Goal: Complete application form

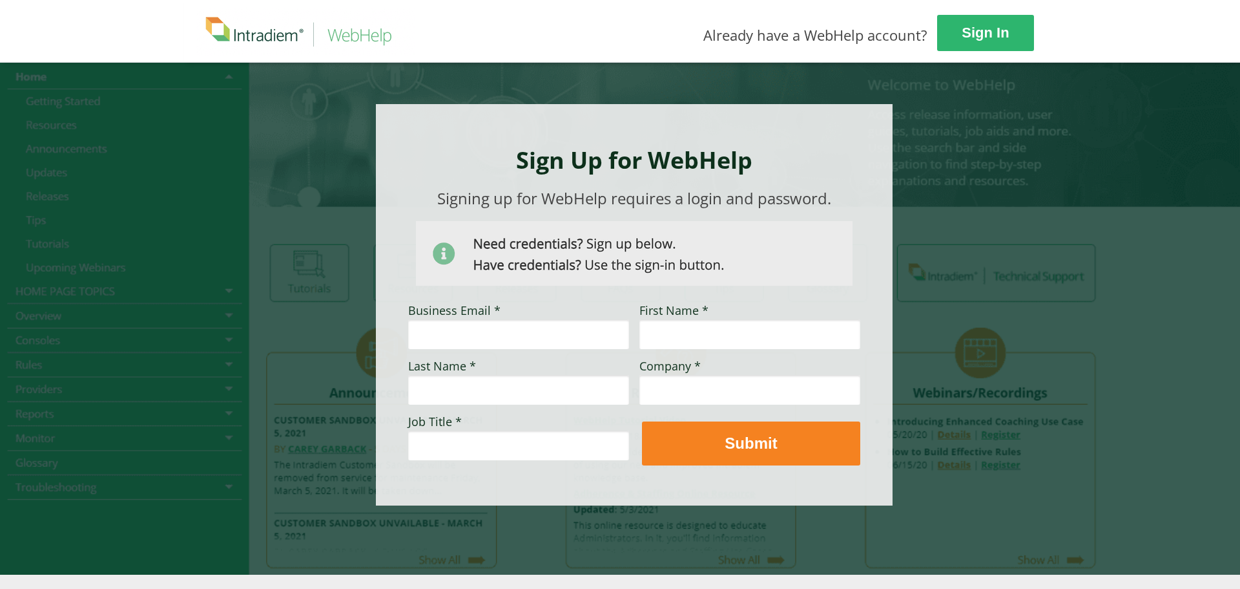
click at [558, 47] on div "Sign In Already have a WebHelp account?" at bounding box center [804, 31] width 1240 height 63
click at [459, 343] on input "Business Email *" at bounding box center [518, 334] width 221 height 30
type input "[EMAIL_ADDRESS][DOMAIN_NAME]"
type input "[PERSON_NAME]"
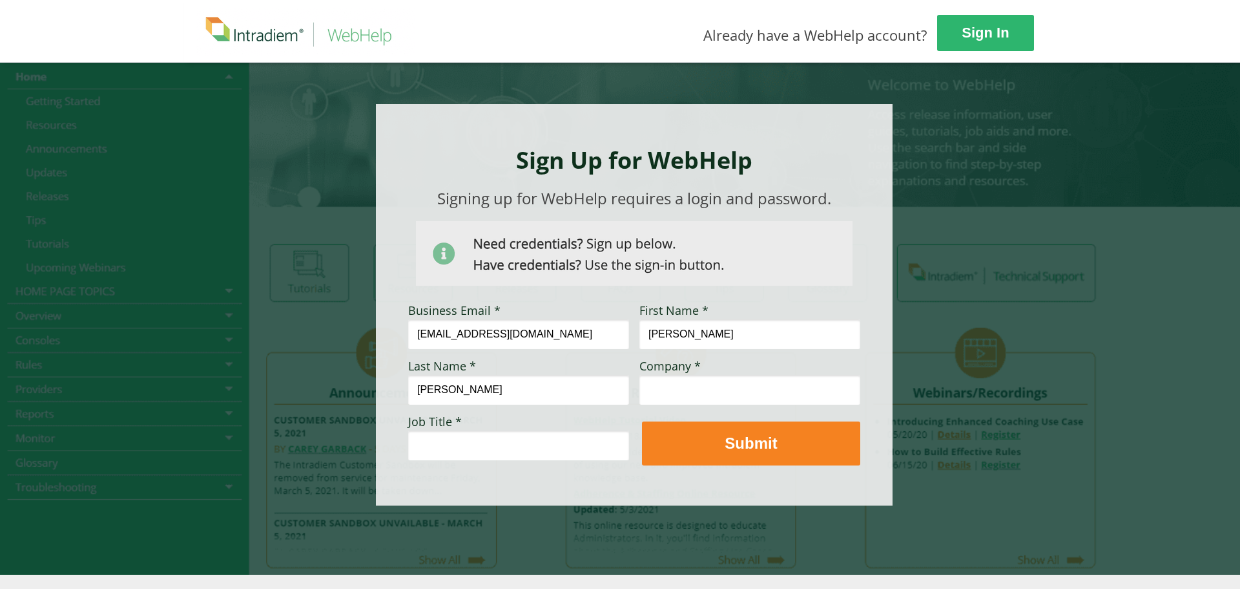
type input "Travelers Insurance"
click at [491, 446] on input "Job Title *" at bounding box center [518, 445] width 221 height 30
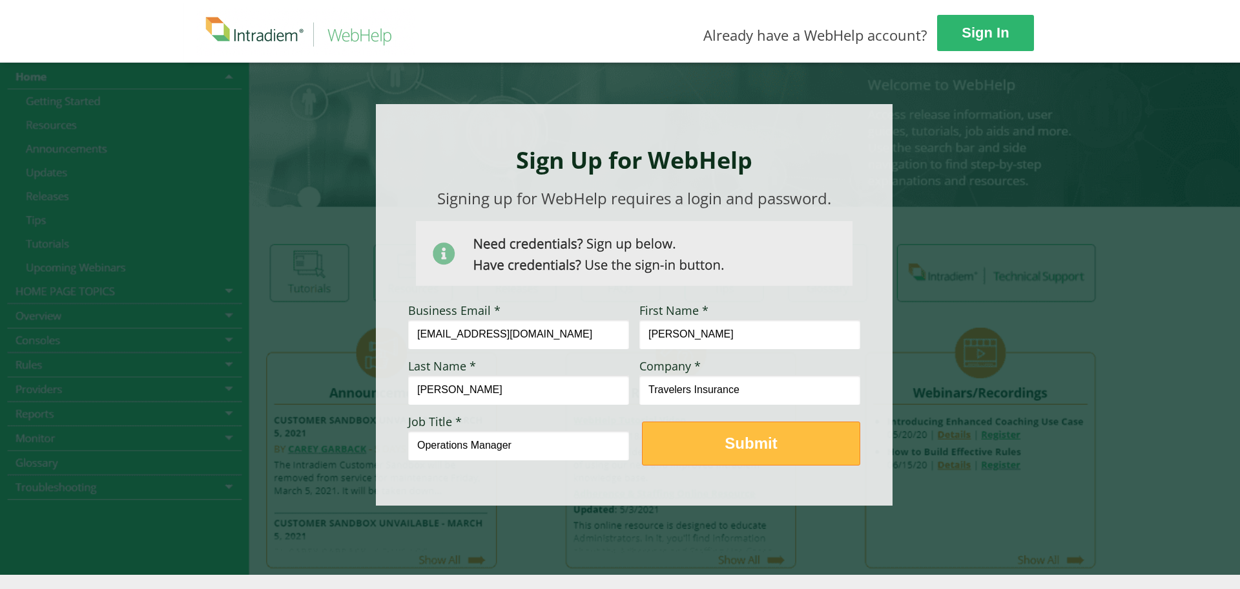
type input "Operations Manager"
click at [758, 444] on strong "Submit" at bounding box center [751, 442] width 52 height 17
